Goal: Task Accomplishment & Management: Manage account settings

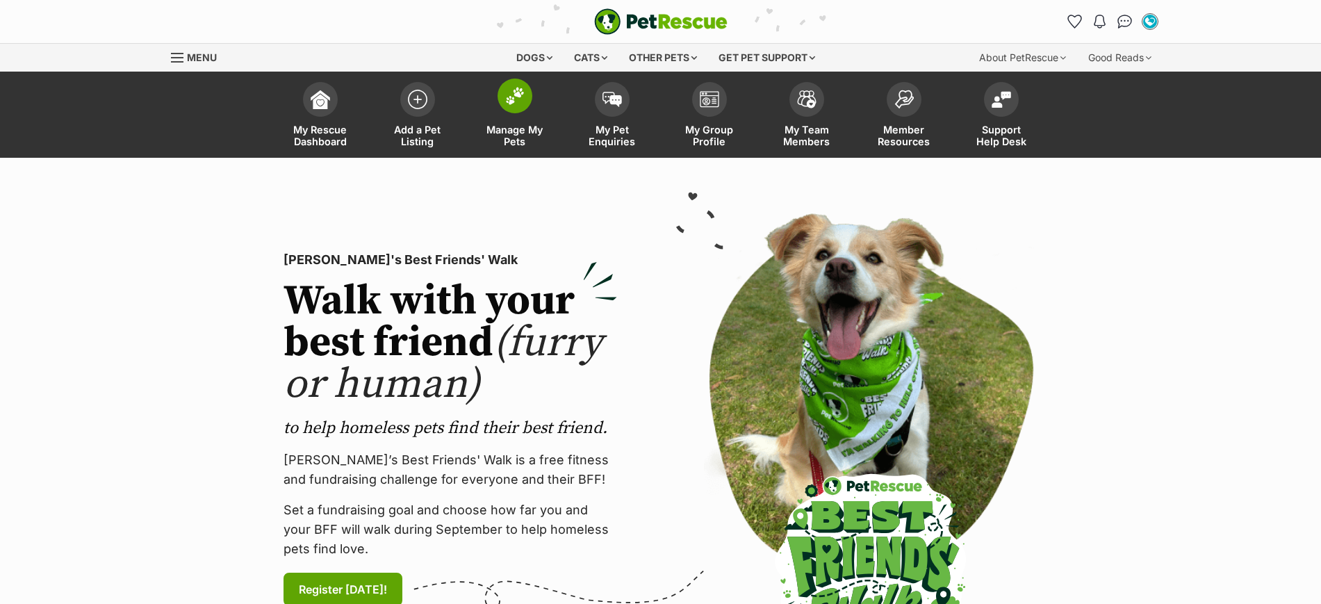
click at [506, 96] on img at bounding box center [514, 96] width 19 height 18
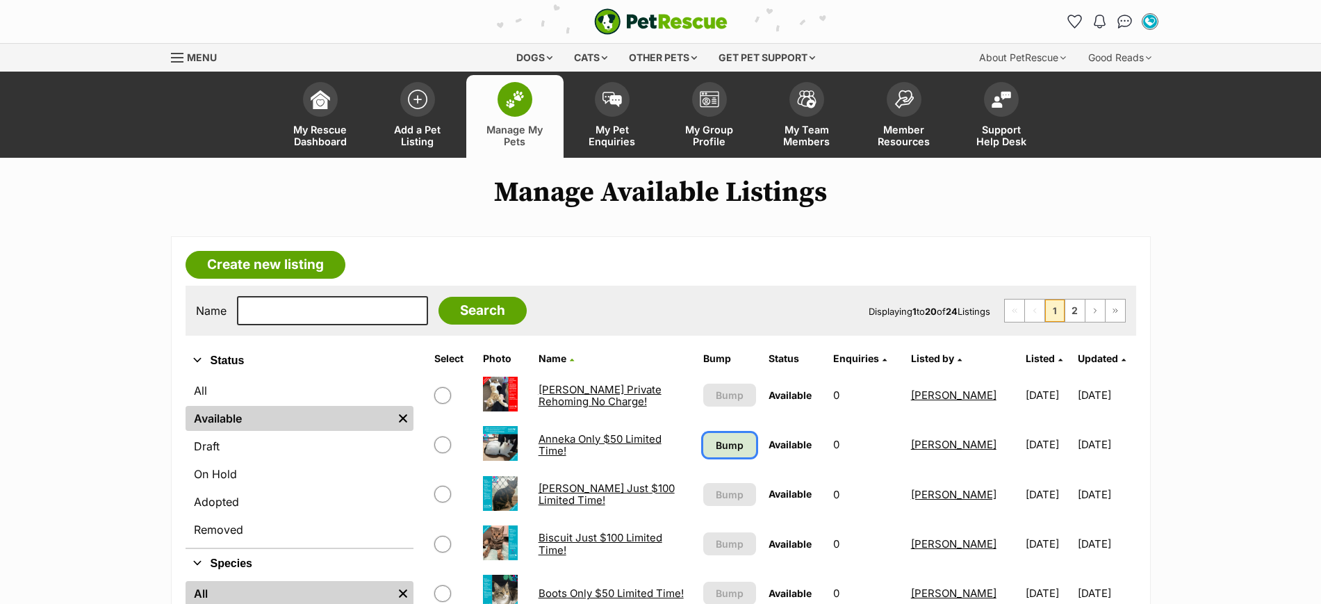
click at [724, 443] on span "Bump" at bounding box center [730, 445] width 28 height 15
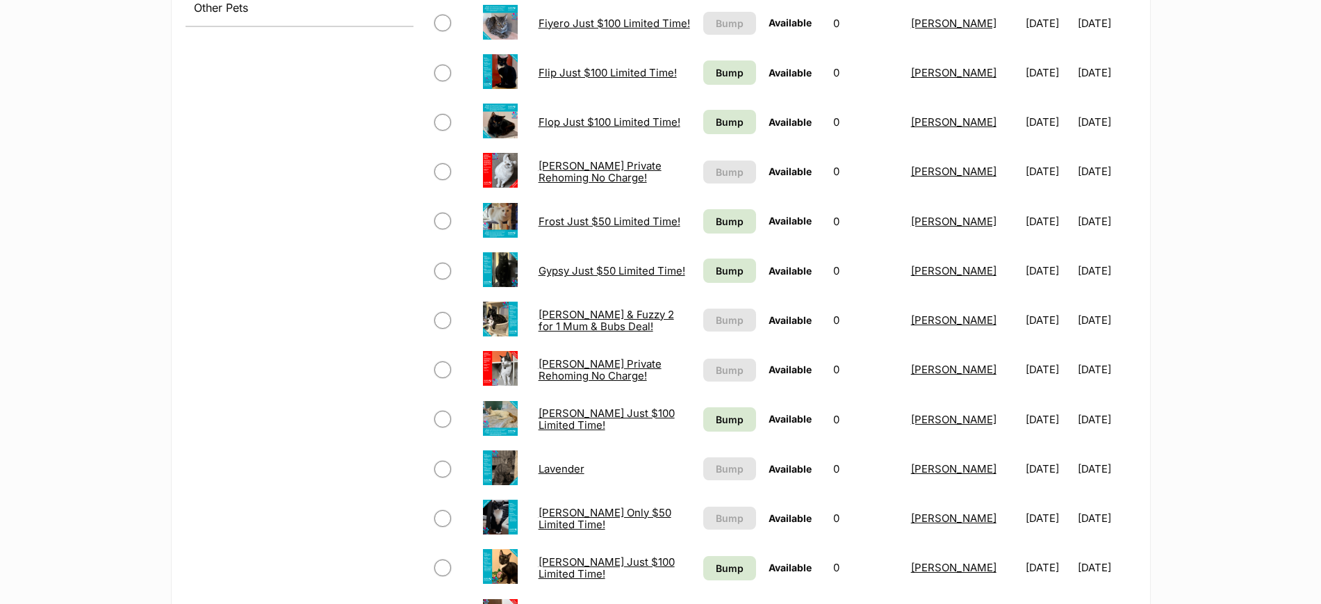
scroll to position [695, 0]
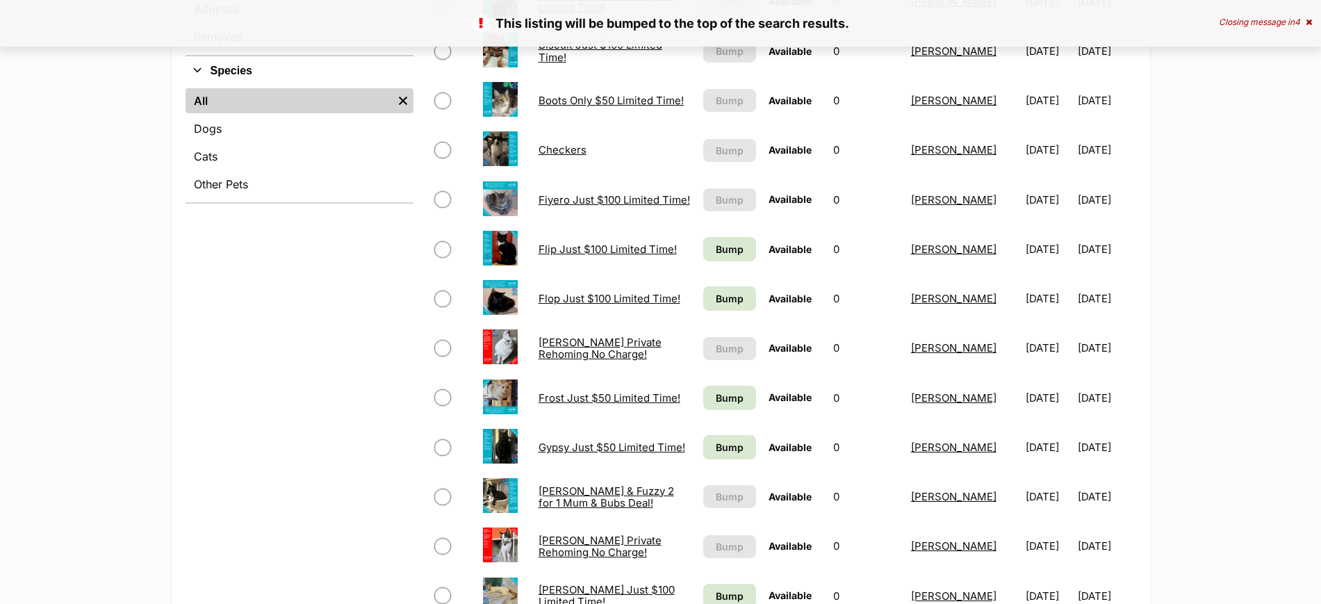
scroll to position [608, 0]
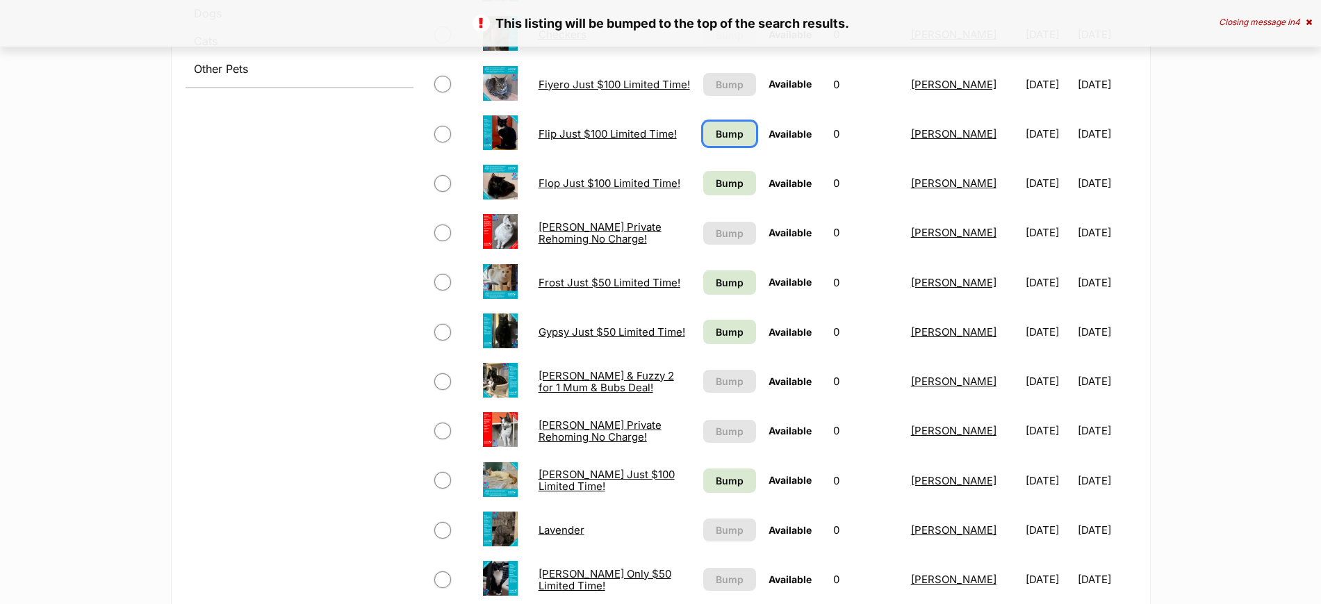
drag, startPoint x: 732, startPoint y: 136, endPoint x: 732, endPoint y: 152, distance: 16.0
click at [732, 137] on span "Bump" at bounding box center [730, 134] width 28 height 15
click at [719, 184] on span "Bump" at bounding box center [730, 183] width 28 height 15
click at [726, 279] on span "Bump" at bounding box center [730, 282] width 28 height 15
click at [719, 339] on span "Bump" at bounding box center [730, 332] width 28 height 15
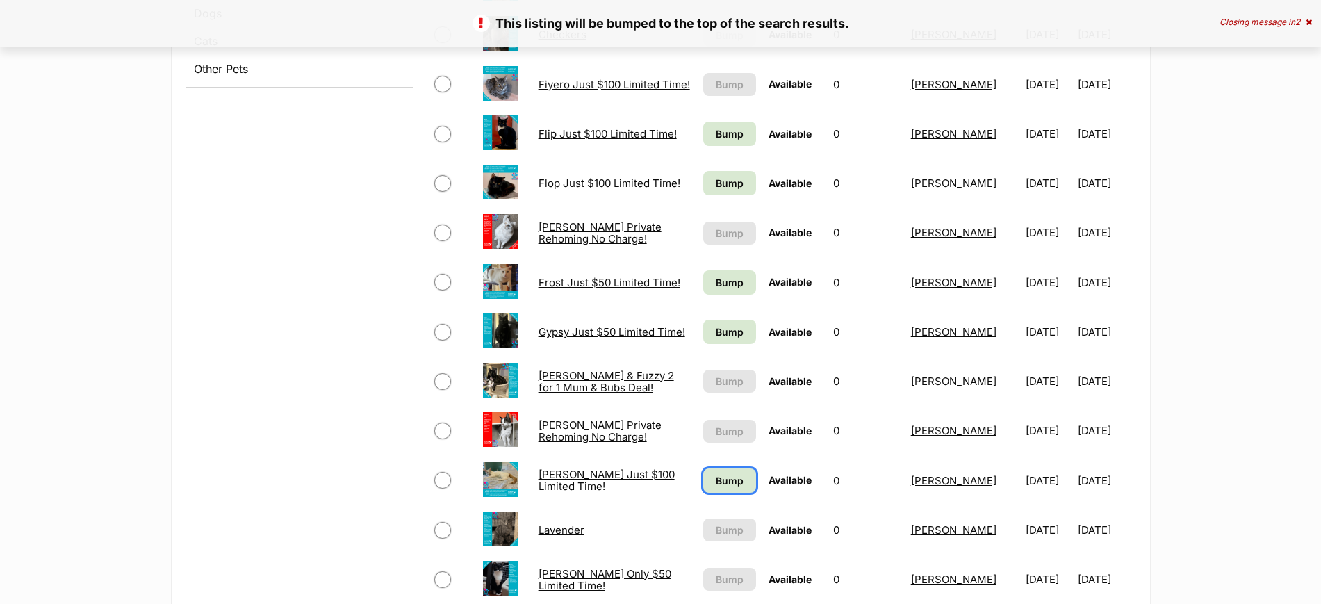
click at [716, 478] on span "Bump" at bounding box center [730, 480] width 28 height 15
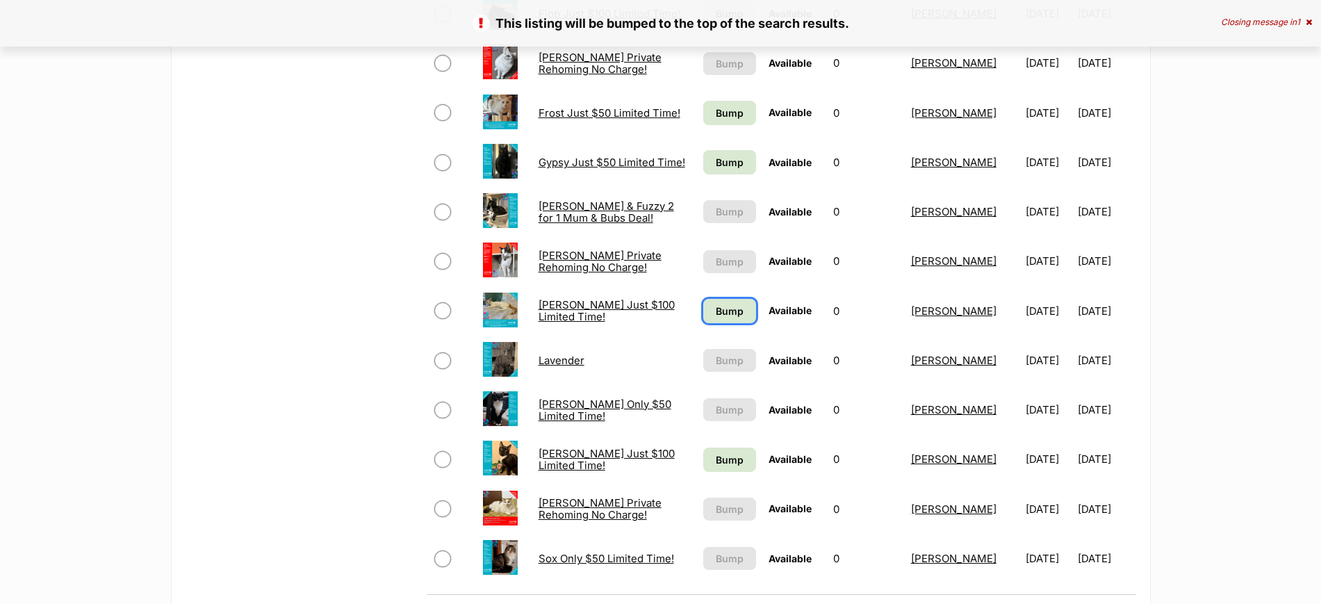
scroll to position [869, 0]
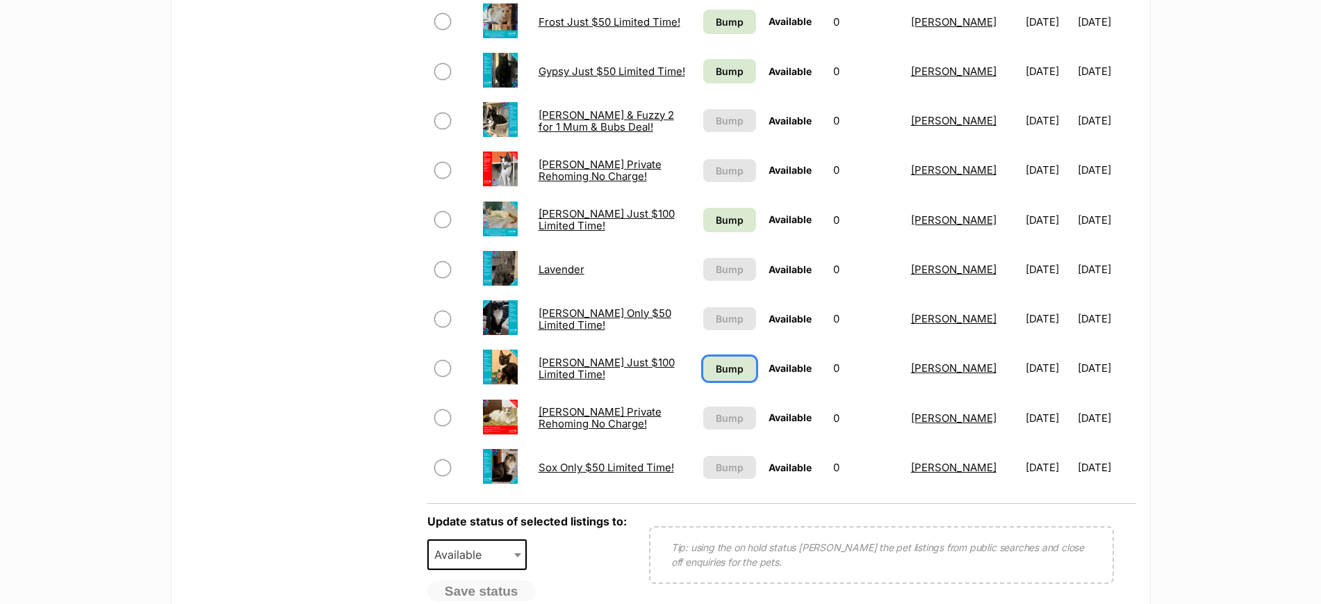
click at [722, 362] on span "Bump" at bounding box center [730, 368] width 28 height 15
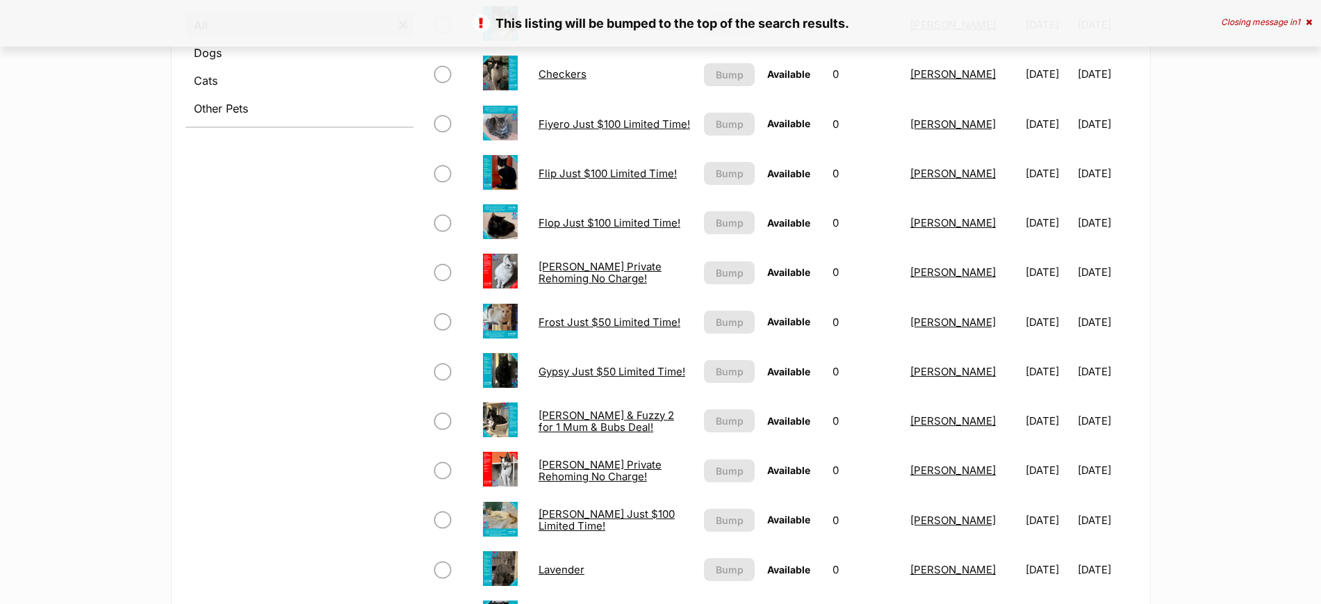
scroll to position [869, 0]
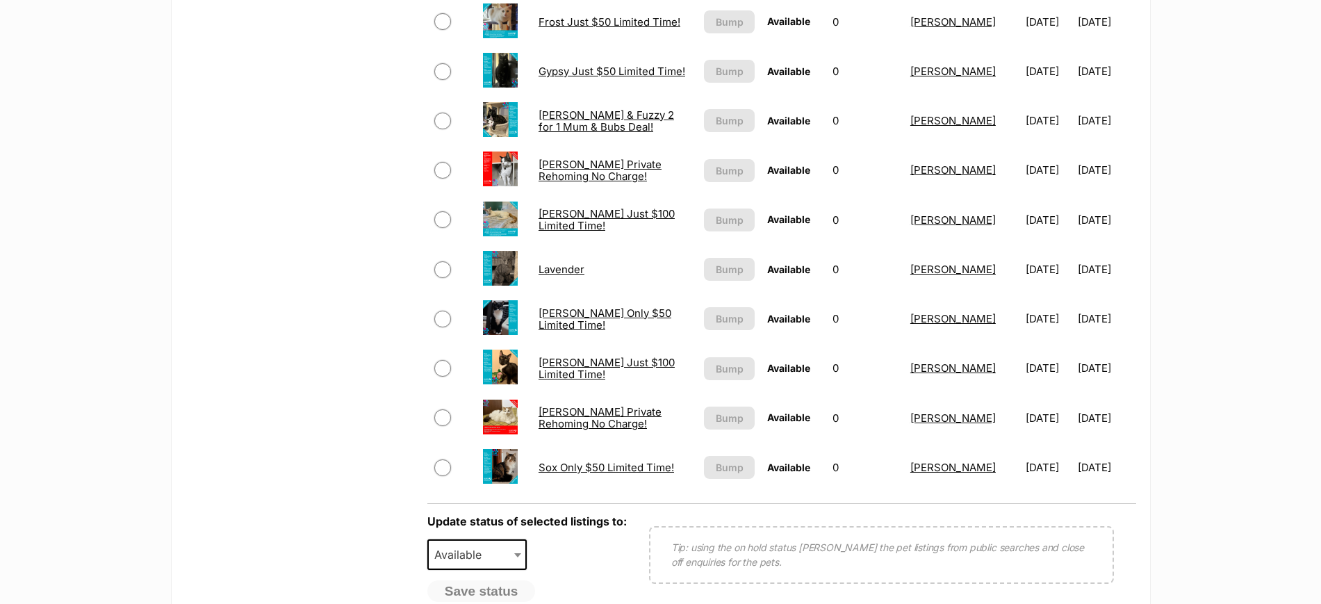
click at [443, 468] on input "checkbox" at bounding box center [442, 467] width 17 height 17
checkbox input "true"
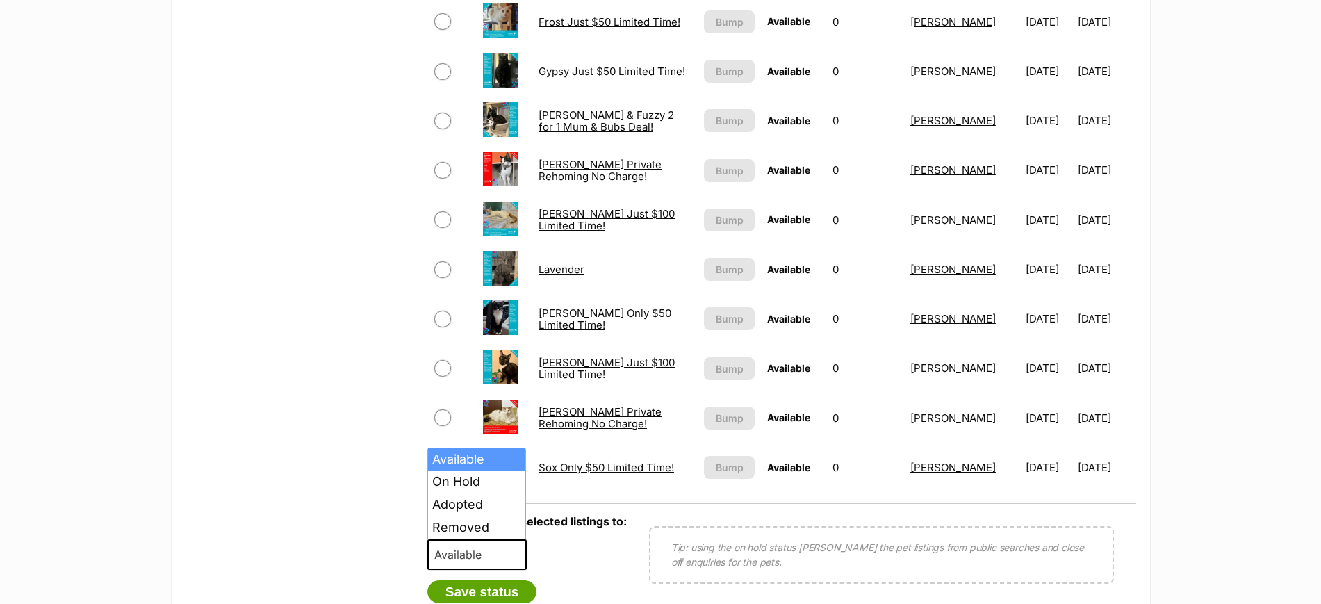
click at [455, 553] on span "Available" at bounding box center [462, 554] width 67 height 19
select select "rehomed"
click at [484, 593] on button "Save status" at bounding box center [482, 592] width 110 height 24
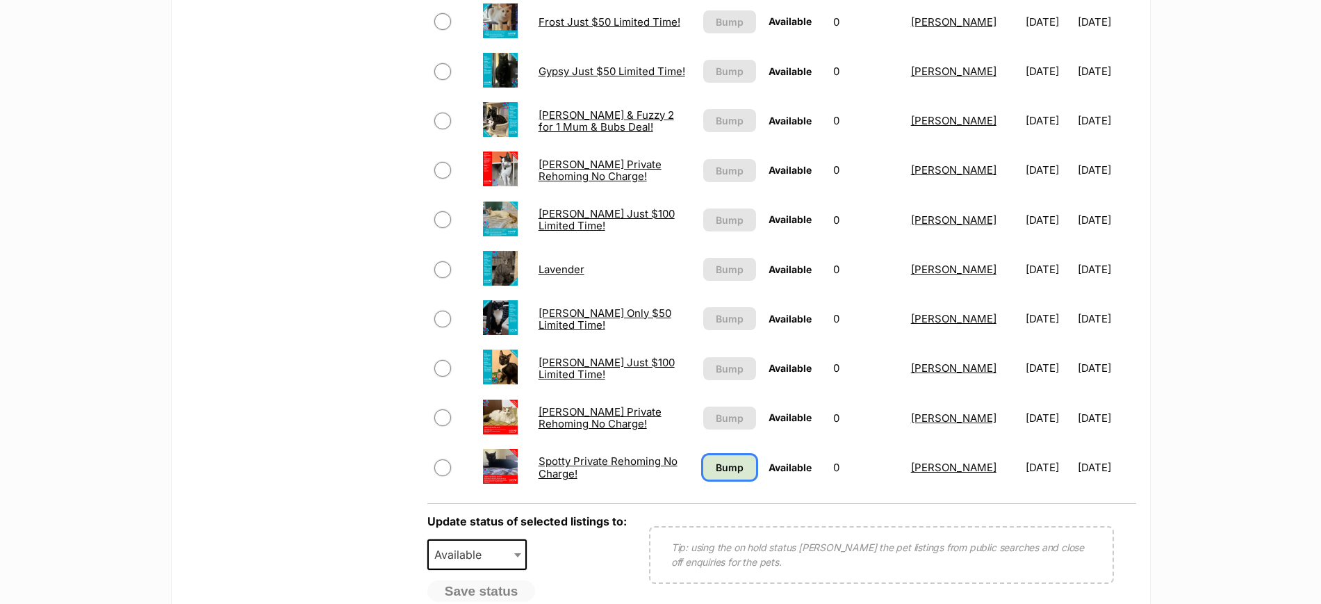
click at [723, 473] on span "Bump" at bounding box center [730, 467] width 28 height 15
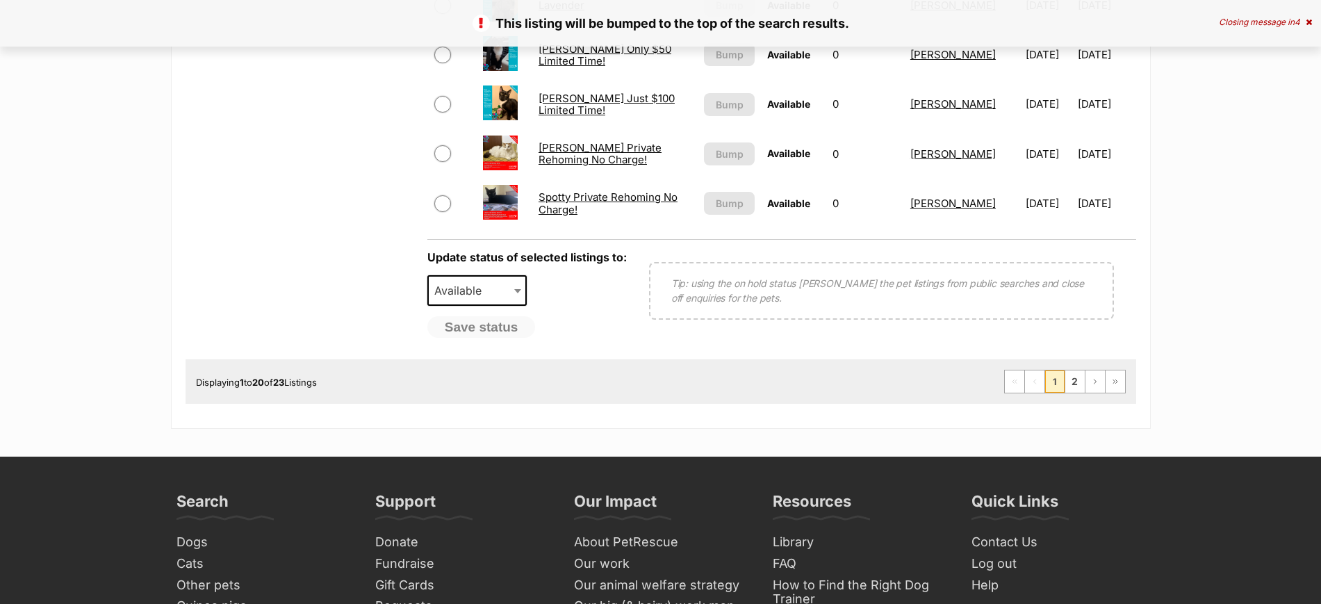
scroll to position [1390, 0]
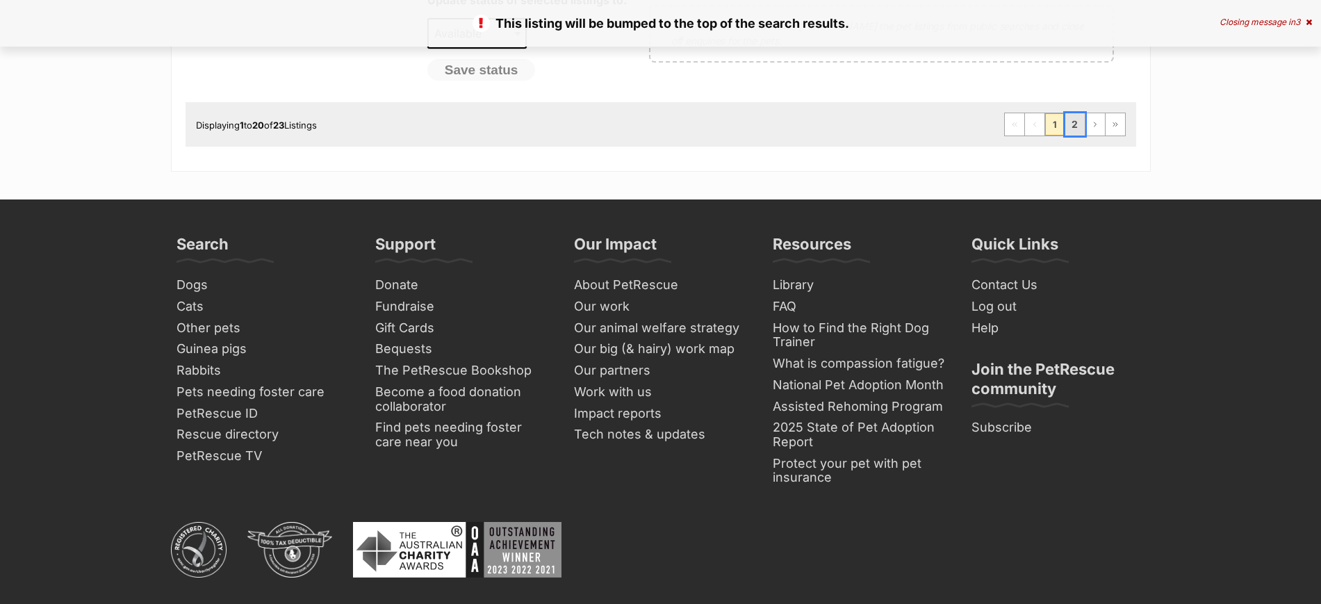
click at [1075, 125] on link "2" at bounding box center [1075, 124] width 19 height 22
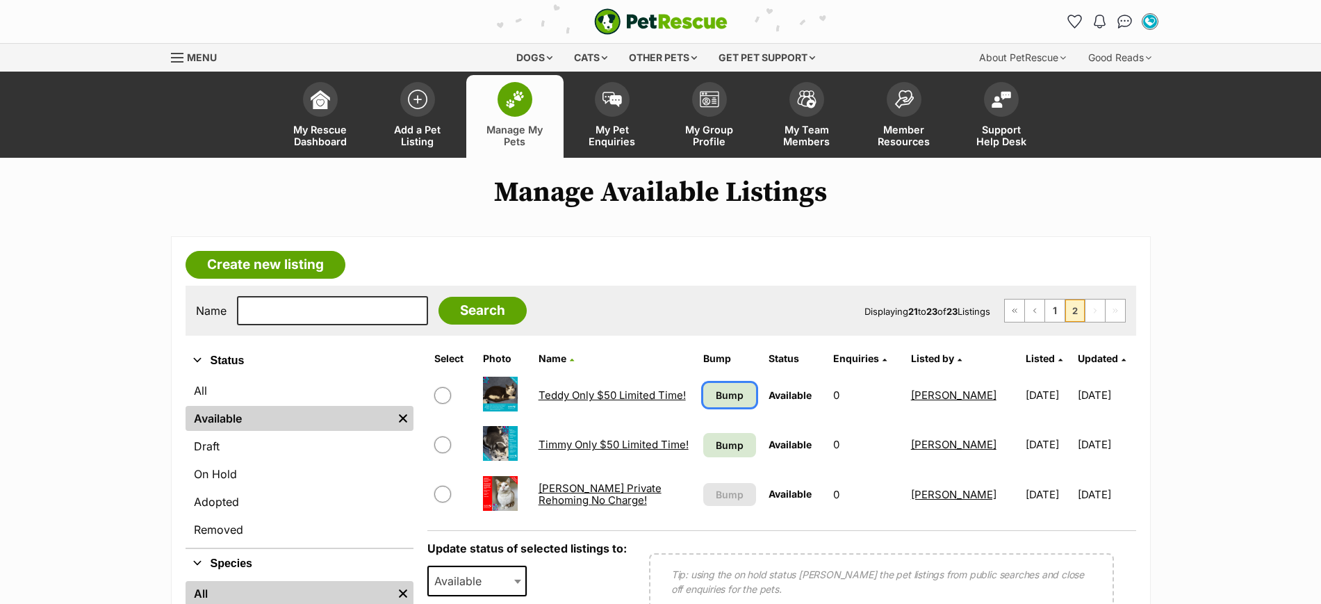
click at [719, 393] on span "Bump" at bounding box center [730, 395] width 28 height 15
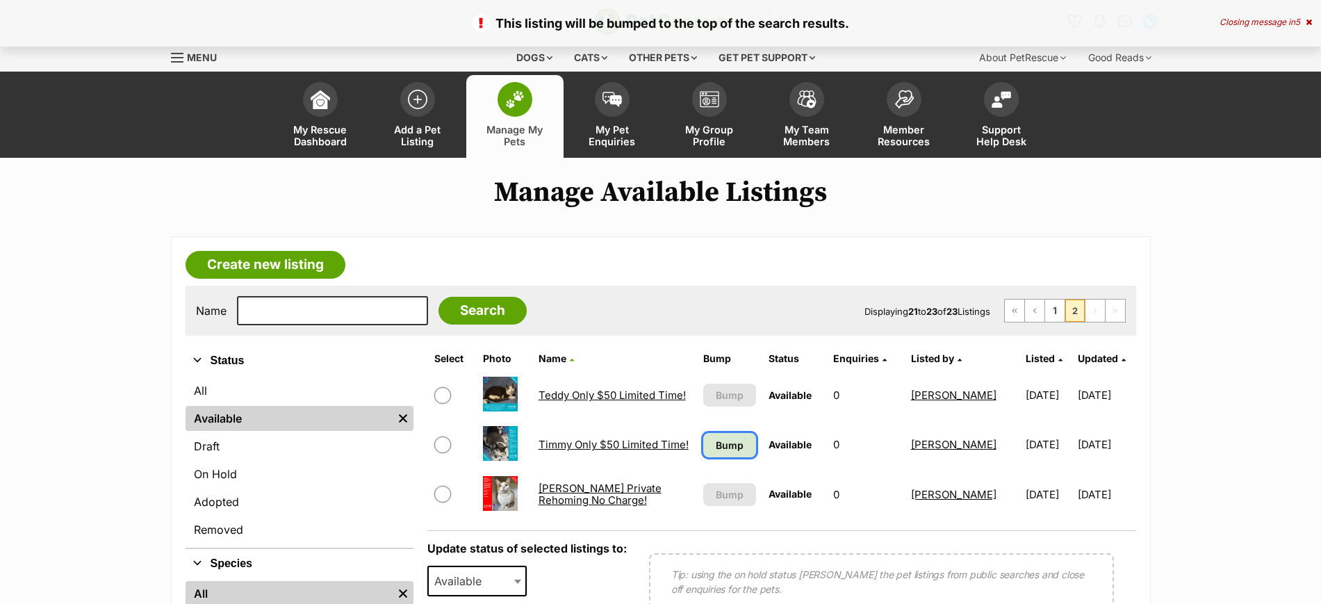
click at [727, 447] on span "Bump" at bounding box center [730, 445] width 28 height 15
